Goal: Navigation & Orientation: Go to known website

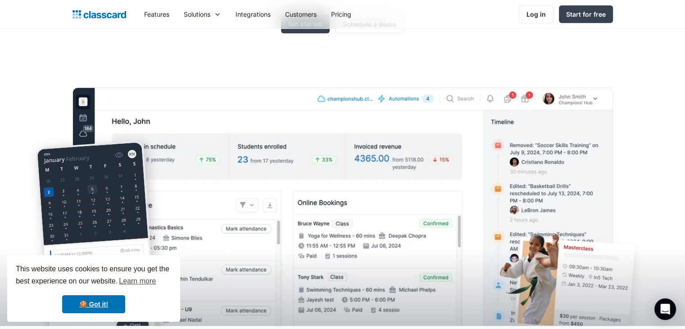
scroll to position [160, 0]
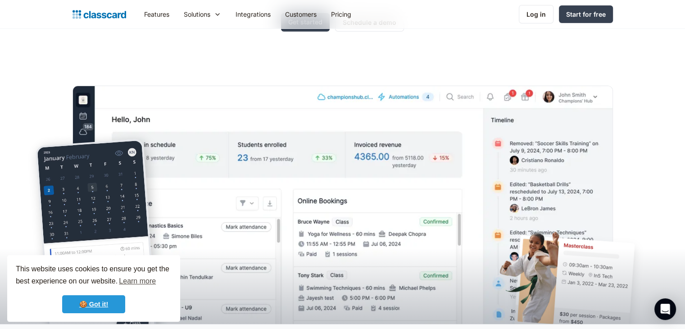
click at [86, 297] on link "🍪 Got it!" at bounding box center [93, 304] width 63 height 18
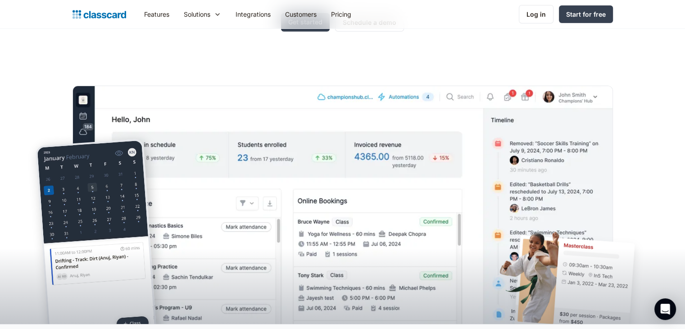
click at [99, 17] on img at bounding box center [99, 14] width 54 height 13
